Goal: Task Accomplishment & Management: Manage account settings

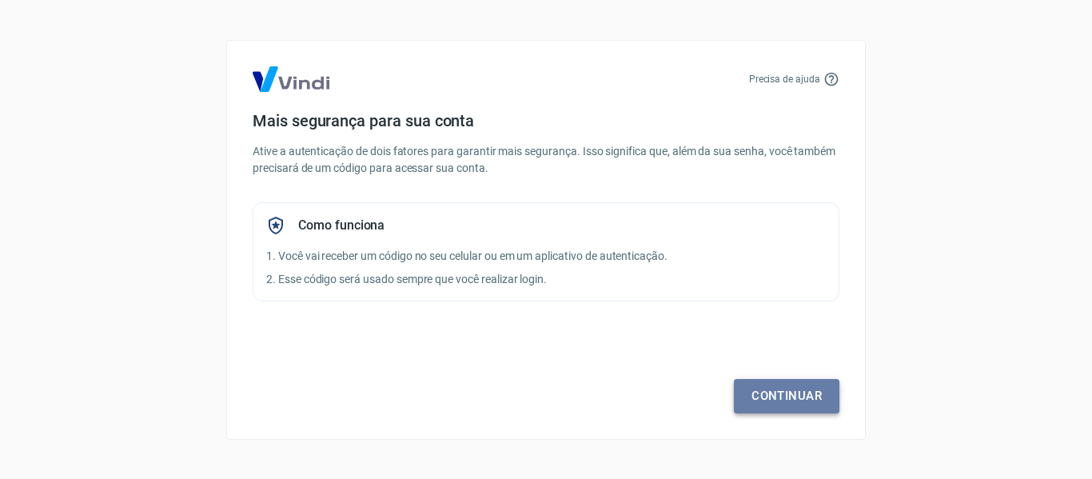
click at [799, 401] on link "Continuar" at bounding box center [786, 396] width 105 height 34
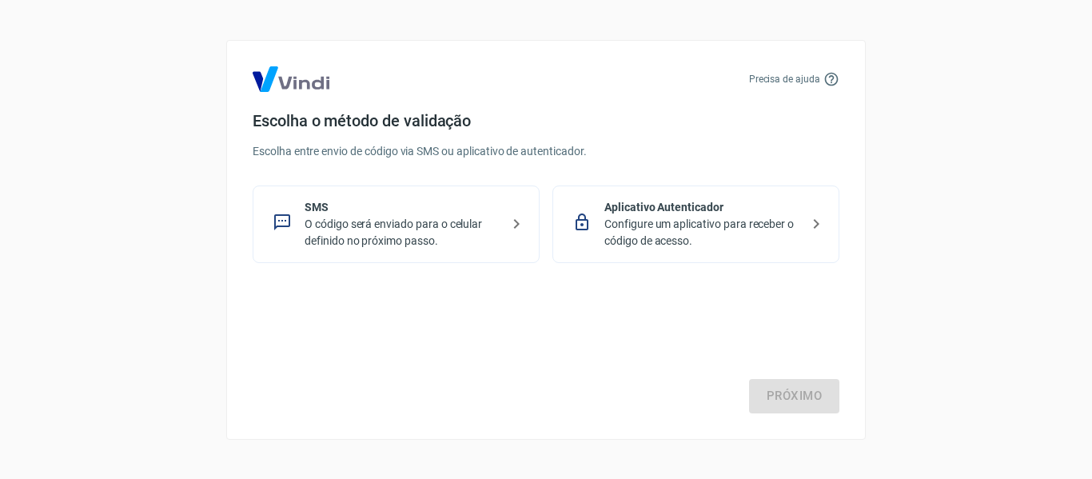
click at [368, 230] on p "O código será enviado para o celular definido no próximo passo." at bounding box center [403, 233] width 196 height 34
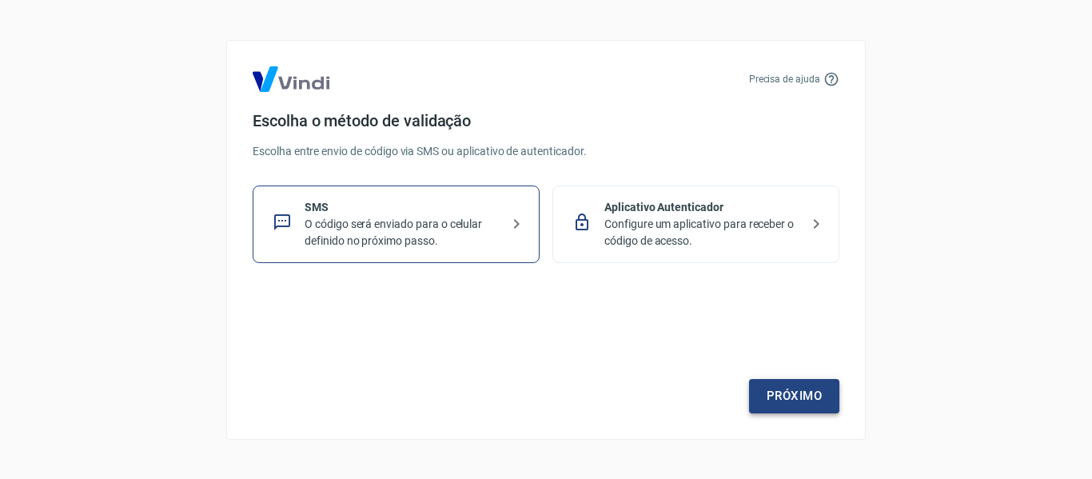
click at [806, 392] on link "Próximo" at bounding box center [794, 396] width 90 height 34
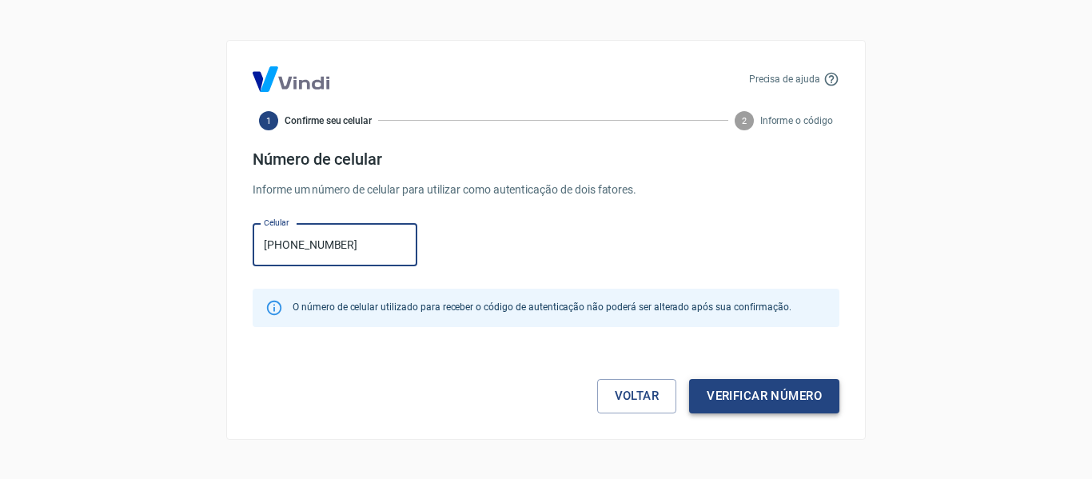
type input "[PHONE_NUMBER]"
click at [809, 392] on button "Verificar número" at bounding box center [764, 396] width 150 height 34
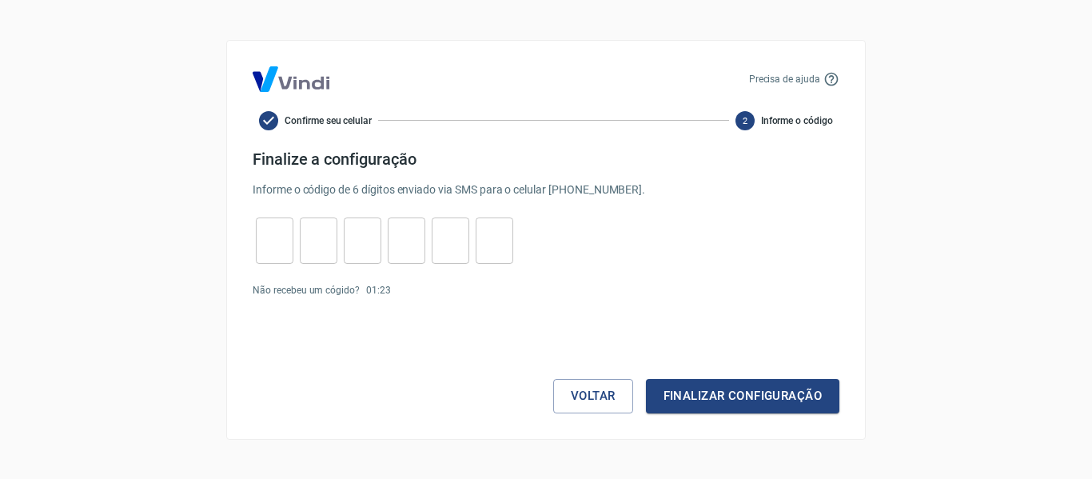
click at [280, 237] on input "tel" at bounding box center [275, 240] width 38 height 34
type input "8"
type input "7"
type input "9"
type input "0"
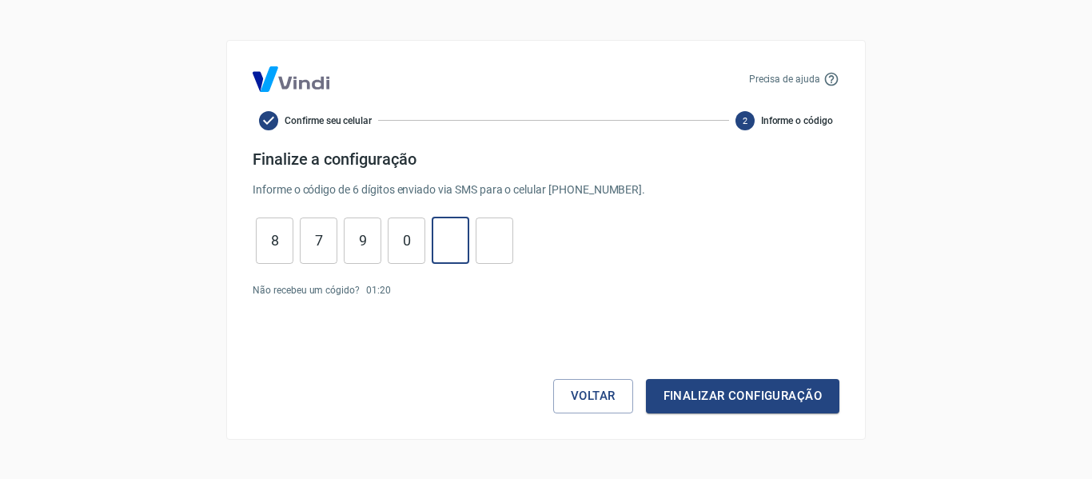
type input "5"
type input "3"
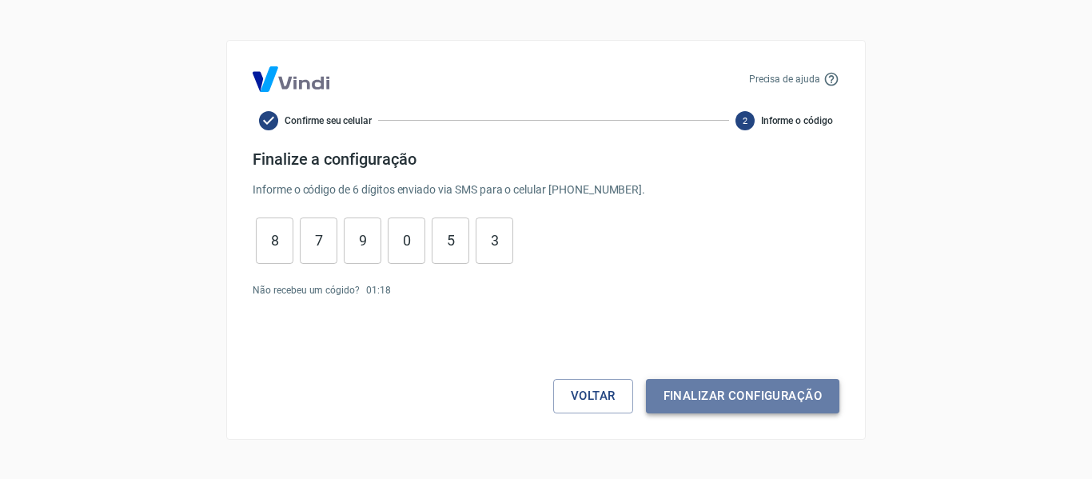
click at [768, 394] on button "Finalizar configuração" at bounding box center [742, 396] width 193 height 34
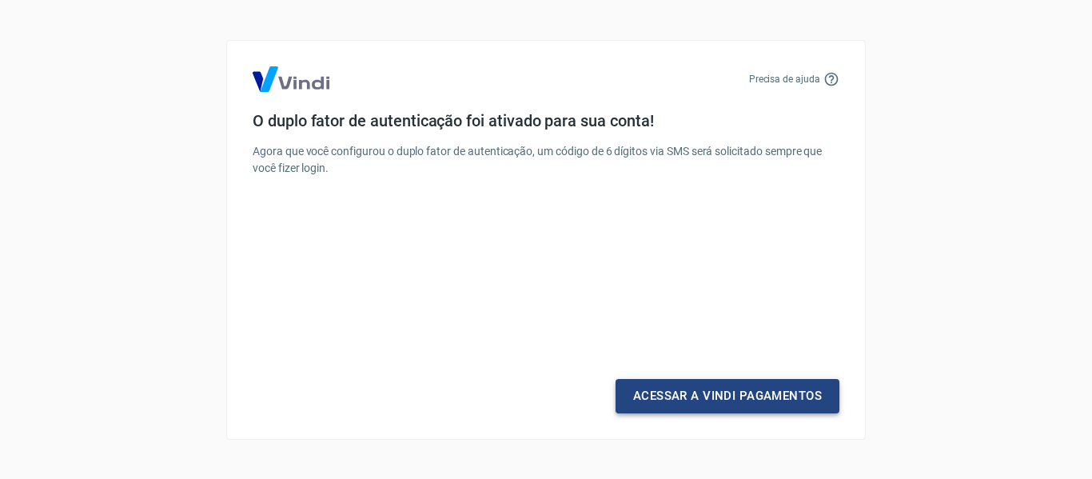
click at [772, 391] on link "Acessar a Vindi Pagamentos" at bounding box center [727, 396] width 224 height 34
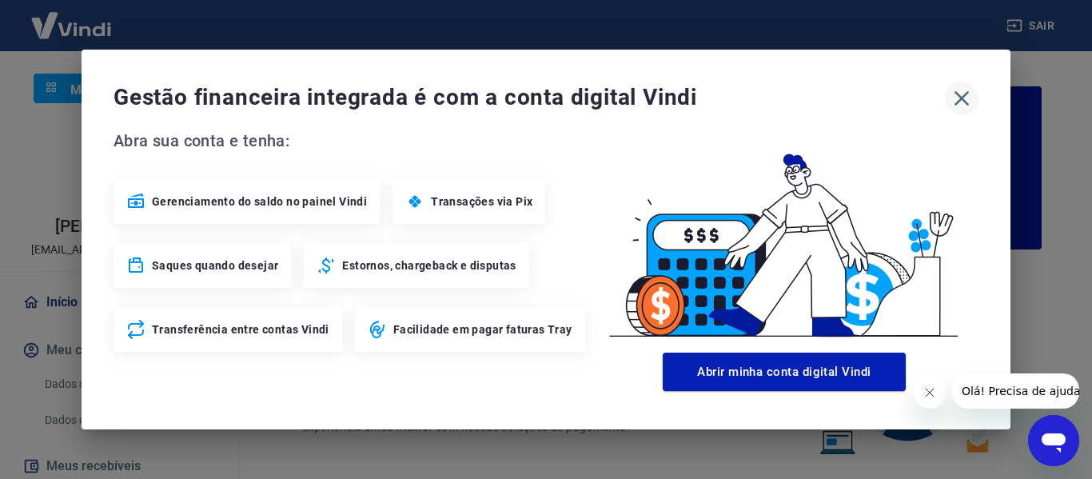
click at [960, 90] on icon "button" at bounding box center [962, 99] width 26 height 26
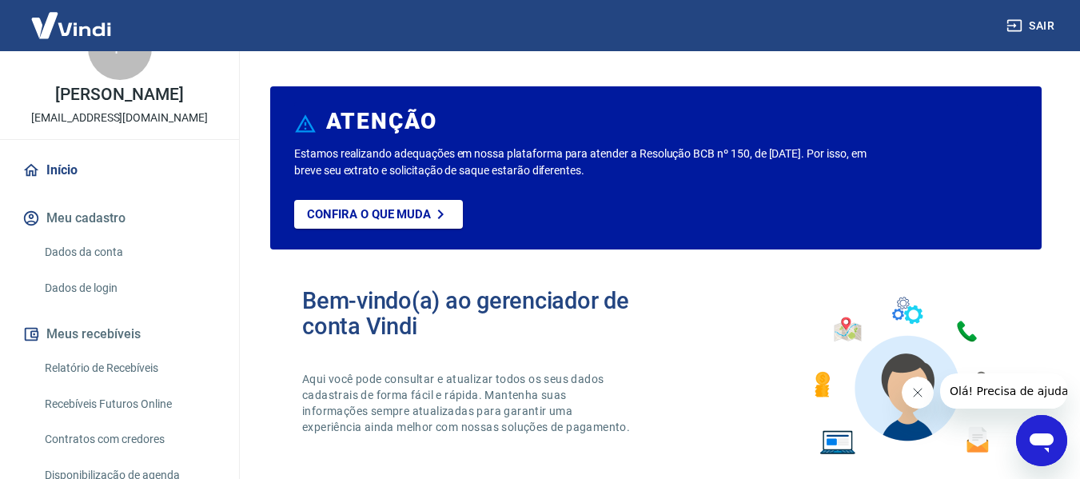
scroll to position [160, 0]
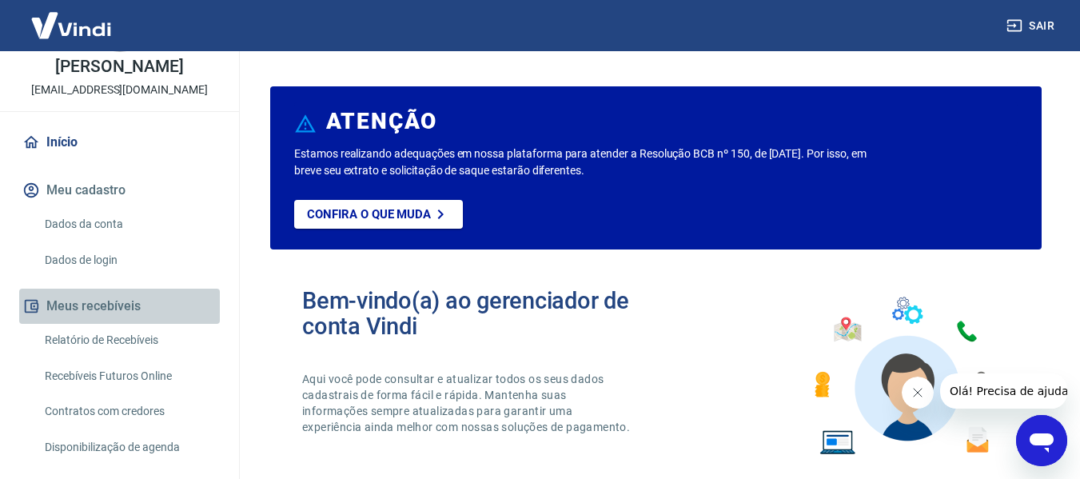
click at [122, 316] on button "Meus recebíveis" at bounding box center [119, 306] width 201 height 35
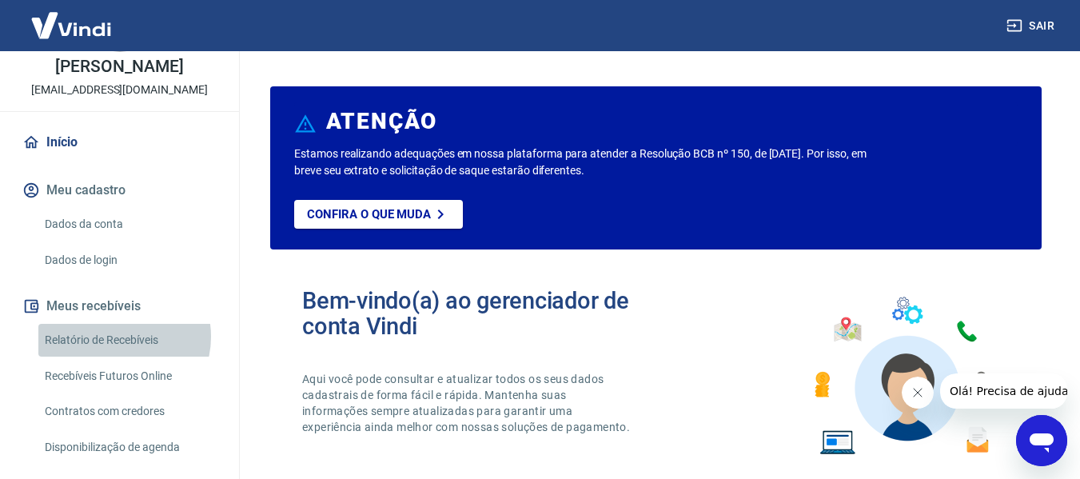
click at [117, 353] on link "Relatório de Recebíveis" at bounding box center [128, 340] width 181 height 33
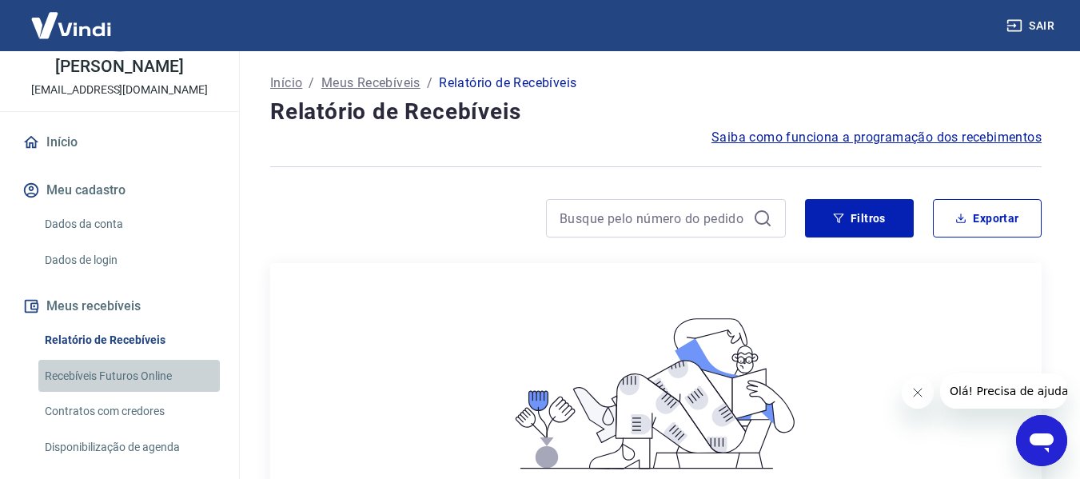
click at [129, 388] on link "Recebíveis Futuros Online" at bounding box center [128, 376] width 181 height 33
